Goal: Information Seeking & Learning: Learn about a topic

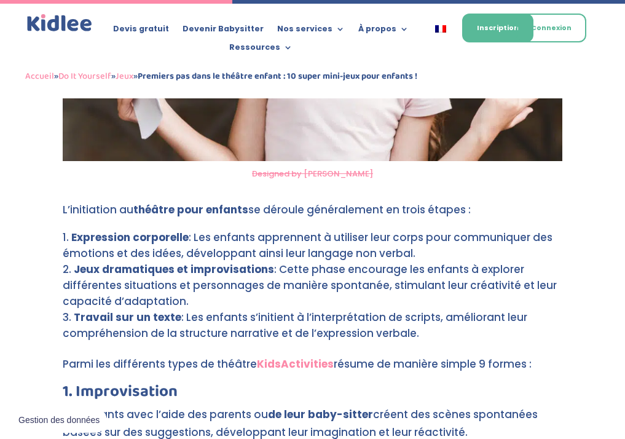
scroll to position [2104, 0]
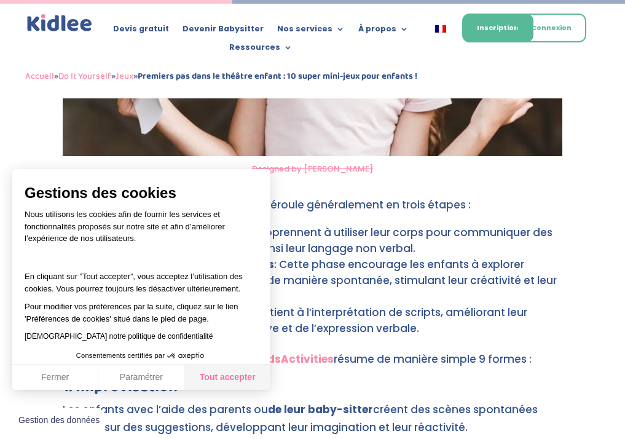
click at [216, 373] on button "Tout accepter" at bounding box center [227, 377] width 86 height 26
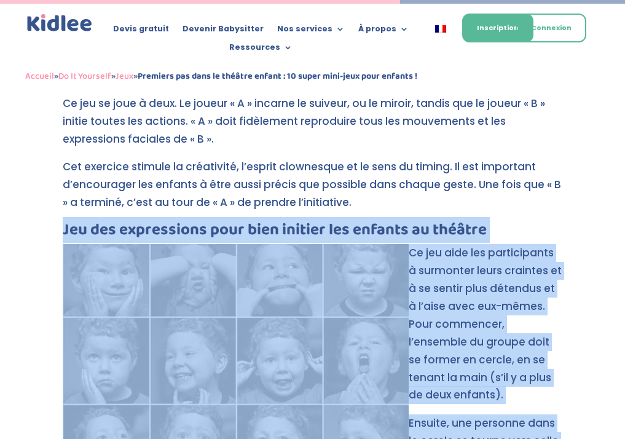
scroll to position [3355, 0]
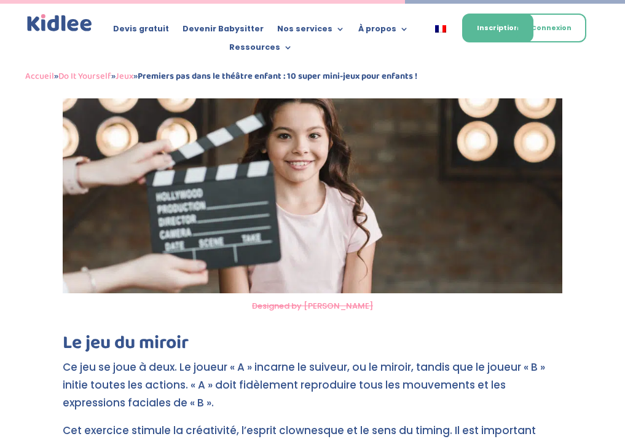
drag, startPoint x: 64, startPoint y: 191, endPoint x: 459, endPoint y: 397, distance: 445.9
copy div "Jeu des expressions pour bien initier les enfants au théâtre Pinterest Ce jeu a…"
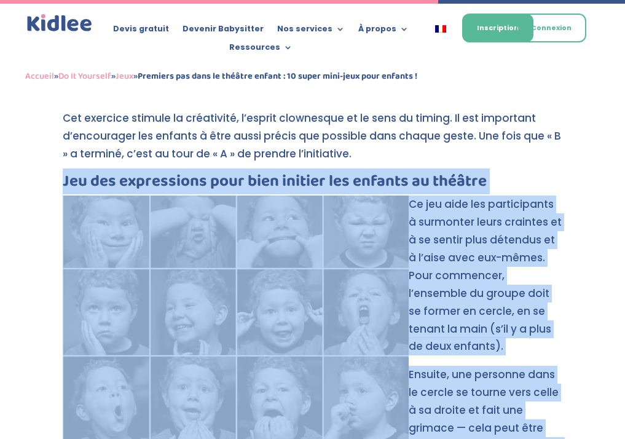
scroll to position [3633, 0]
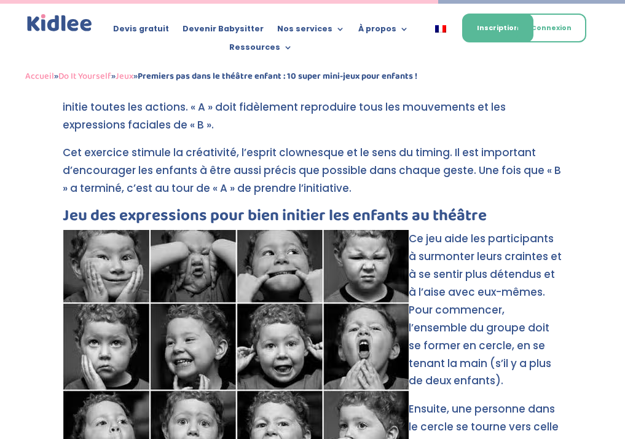
drag, startPoint x: 65, startPoint y: 146, endPoint x: 309, endPoint y: 232, distance: 258.4
drag, startPoint x: 62, startPoint y: 148, endPoint x: 275, endPoint y: 235, distance: 230.1
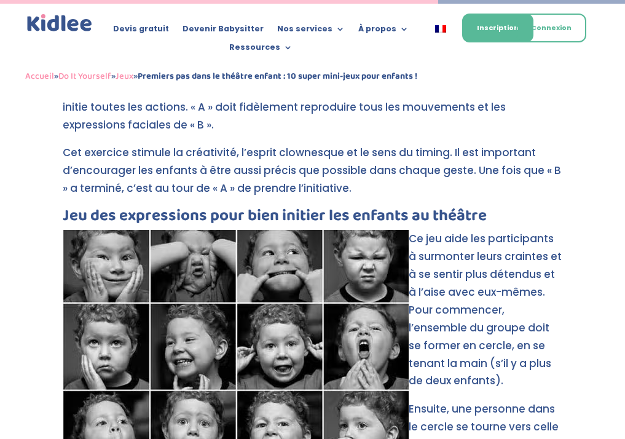
copy div "Théâtre pour enfants : [PERSON_NAME] le tir à la corde Deux enfants ou deux gro…"
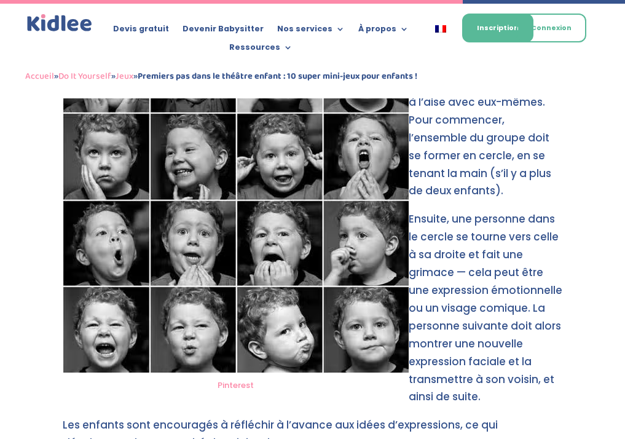
scroll to position [3844, 0]
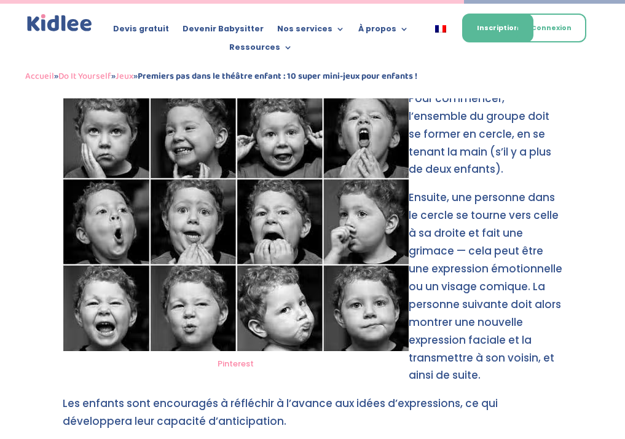
drag, startPoint x: 64, startPoint y: 223, endPoint x: 335, endPoint y: 327, distance: 289.7
drag, startPoint x: 62, startPoint y: 224, endPoint x: 437, endPoint y: 353, distance: 396.8
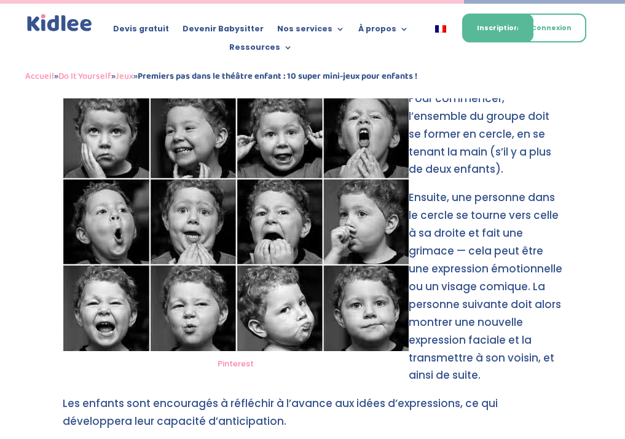
copy div "Impro : que s’est-il passé ensuite ? Un joueur se place au centre, tandis que l…"
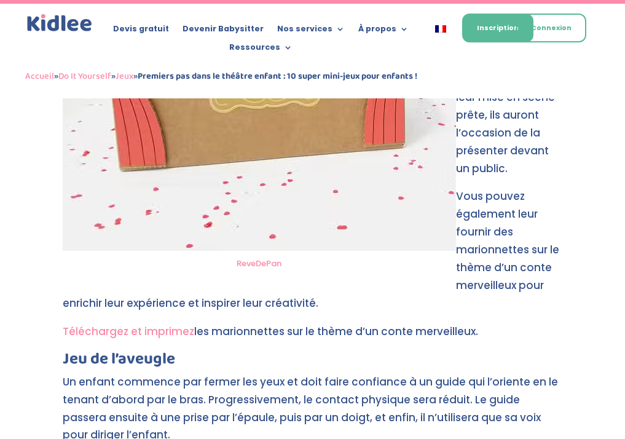
scroll to position [5261, 0]
